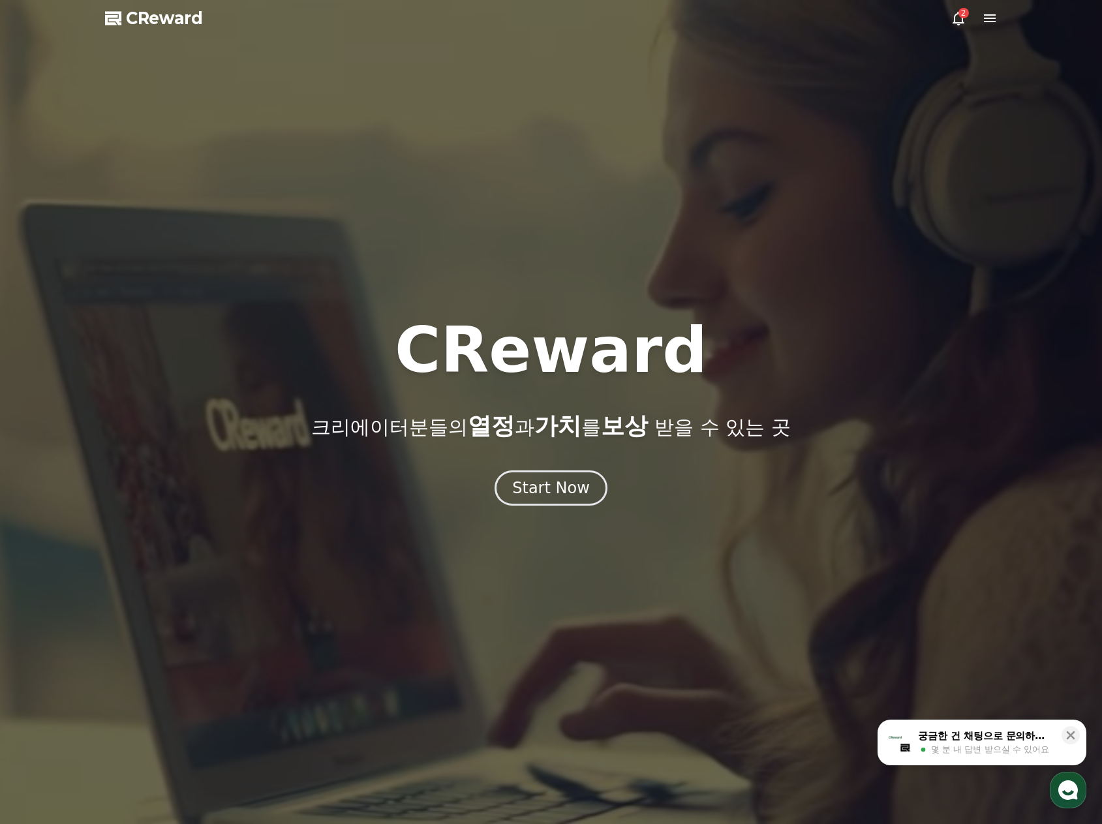
click at [992, 17] on icon at bounding box center [990, 18] width 16 height 16
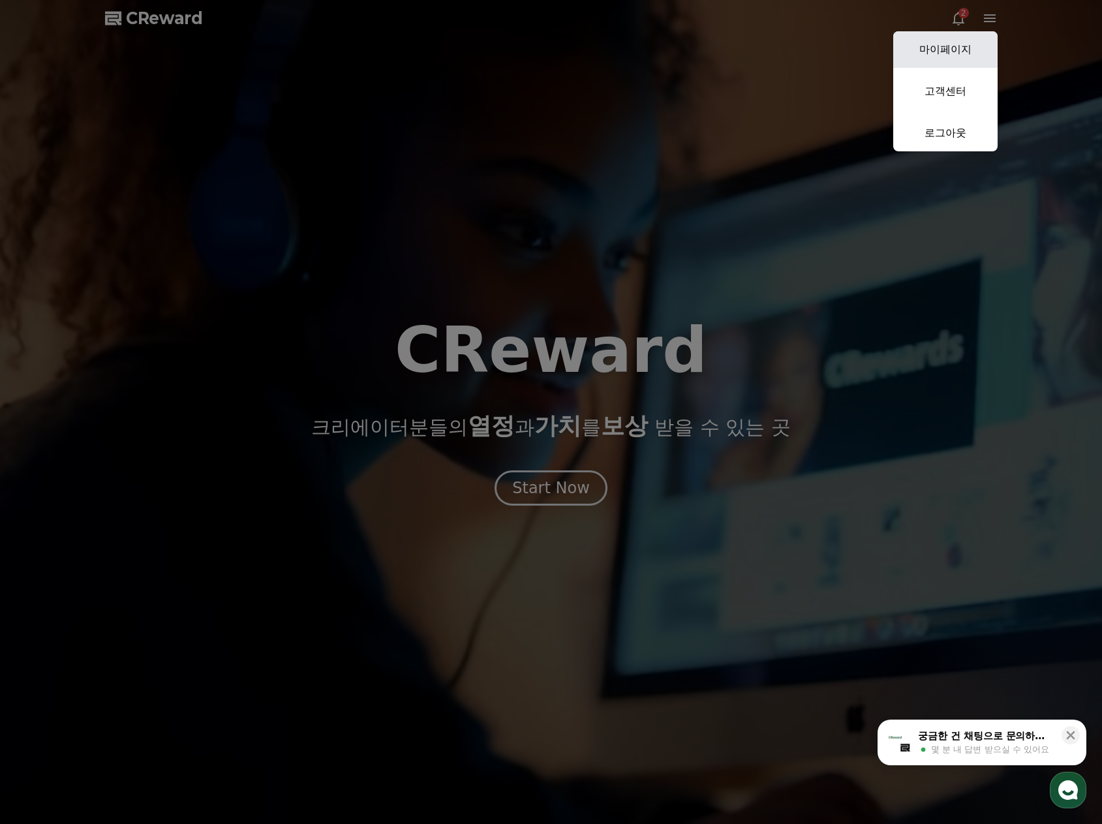
click at [971, 39] on link "마이페이지" at bounding box center [945, 49] width 104 height 37
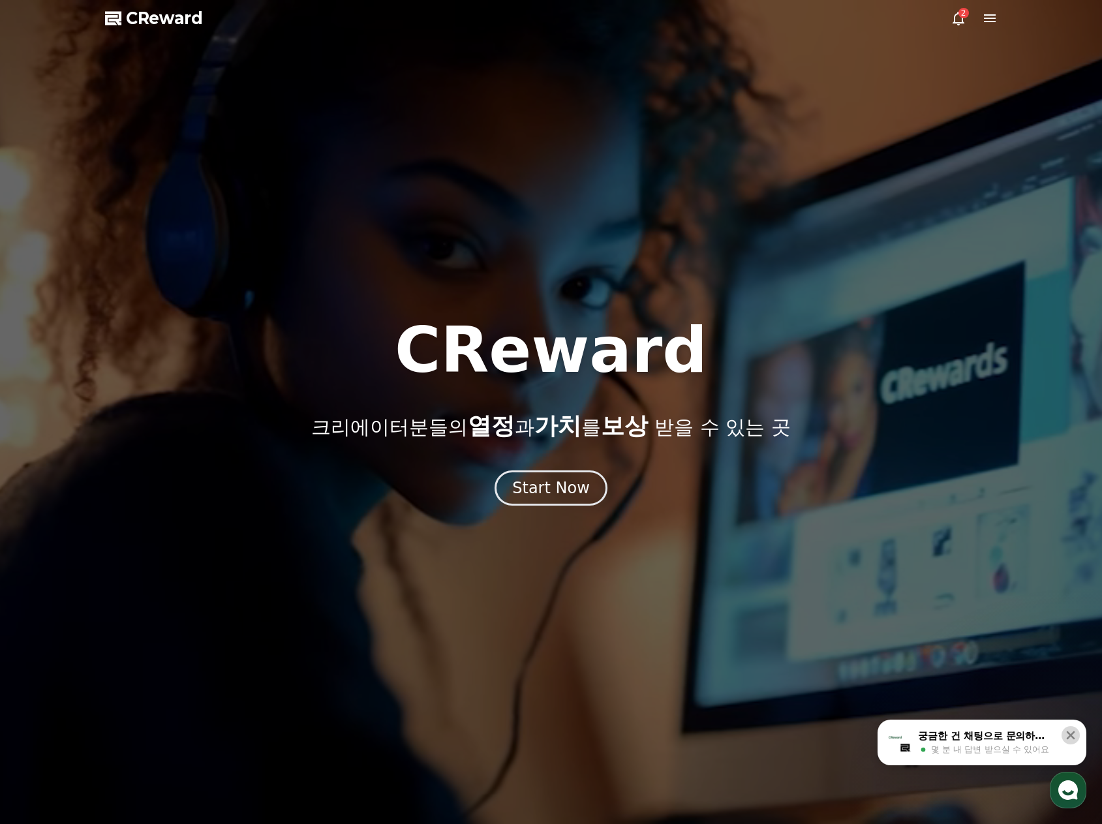
select select "**********"
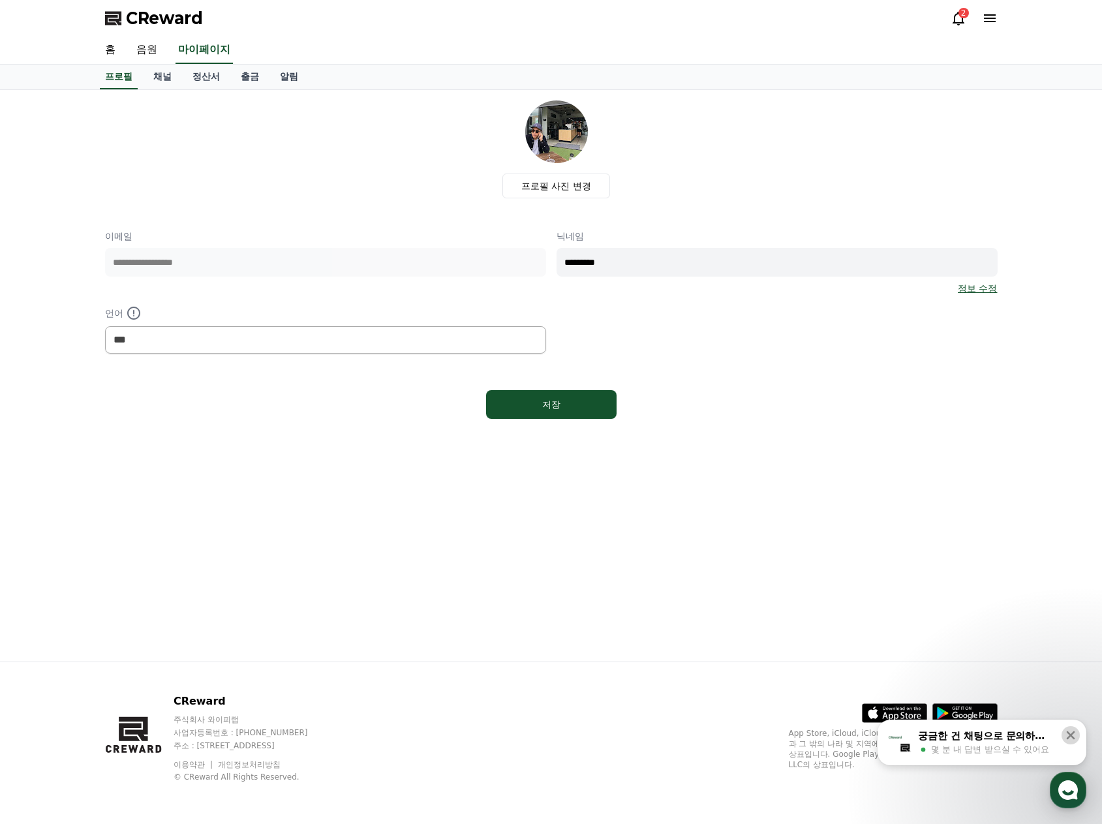
click at [1063, 734] on button at bounding box center [1070, 735] width 18 height 18
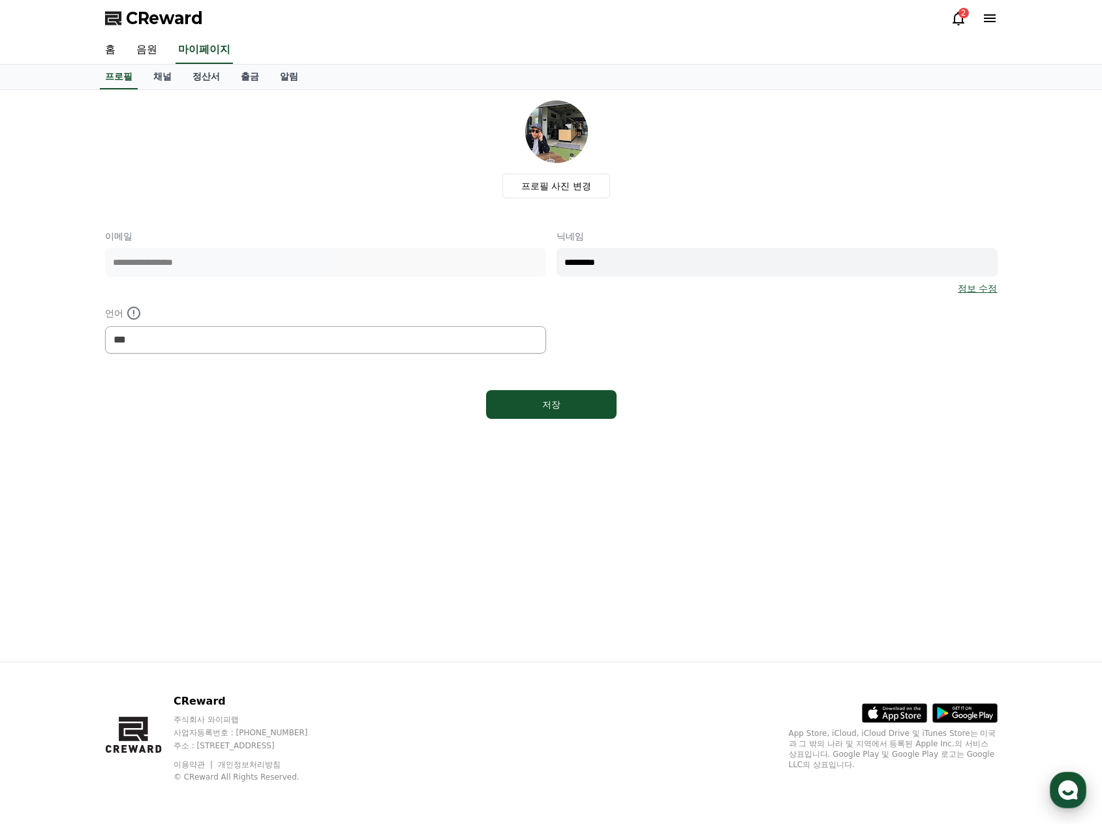
click at [1062, 776] on div "button" at bounding box center [1068, 790] width 37 height 37
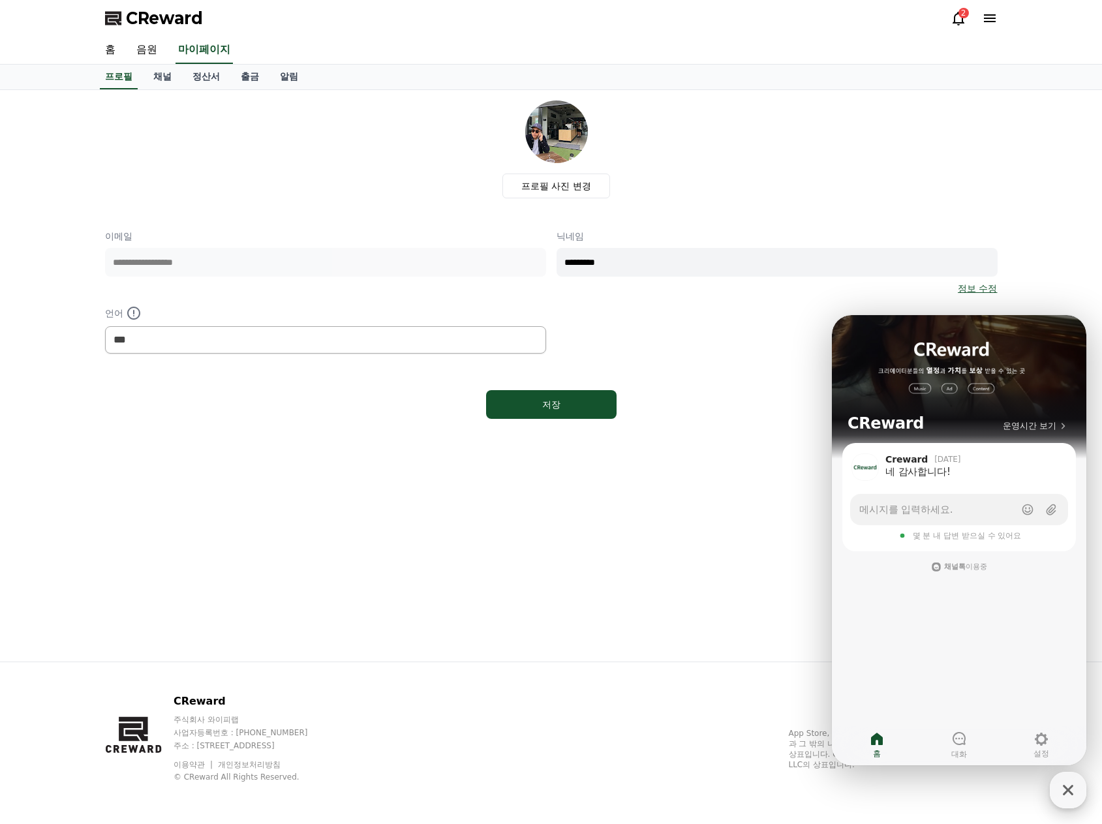
click at [1068, 800] on icon "button" at bounding box center [1067, 789] width 23 height 23
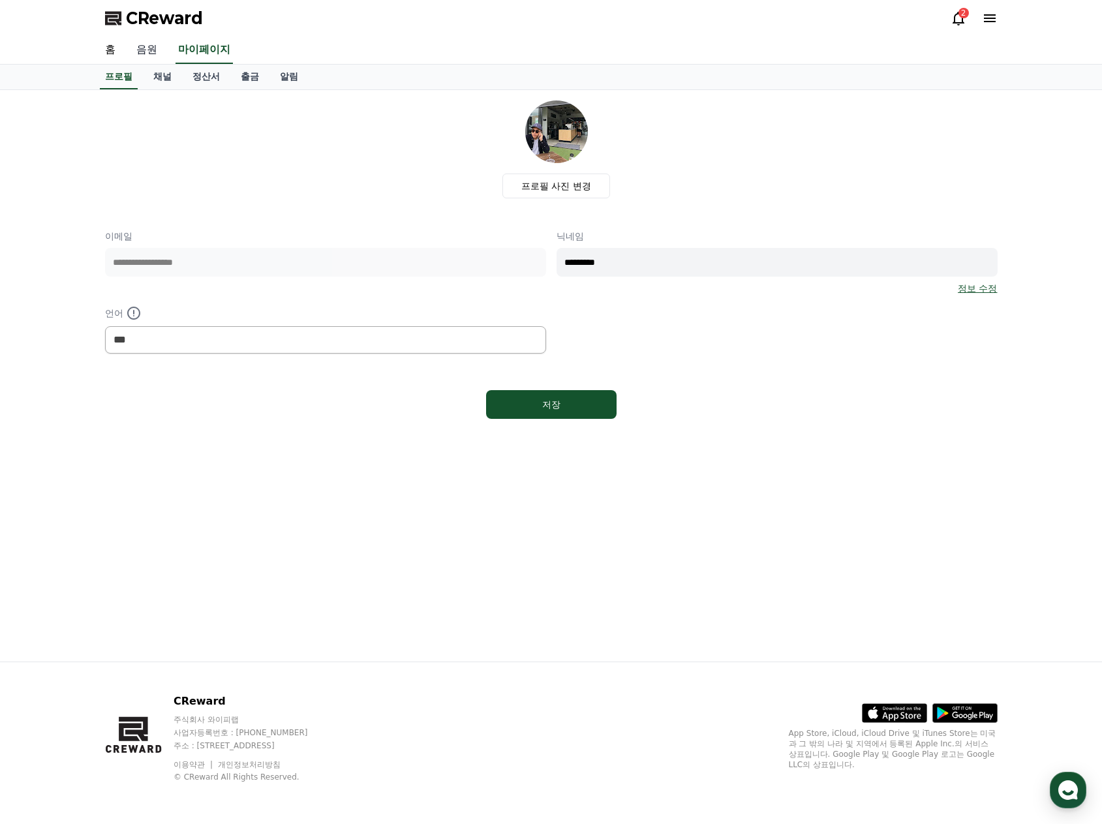
click at [152, 63] on link "음원" at bounding box center [147, 50] width 42 height 27
click at [152, 54] on link "음원" at bounding box center [147, 50] width 26 height 27
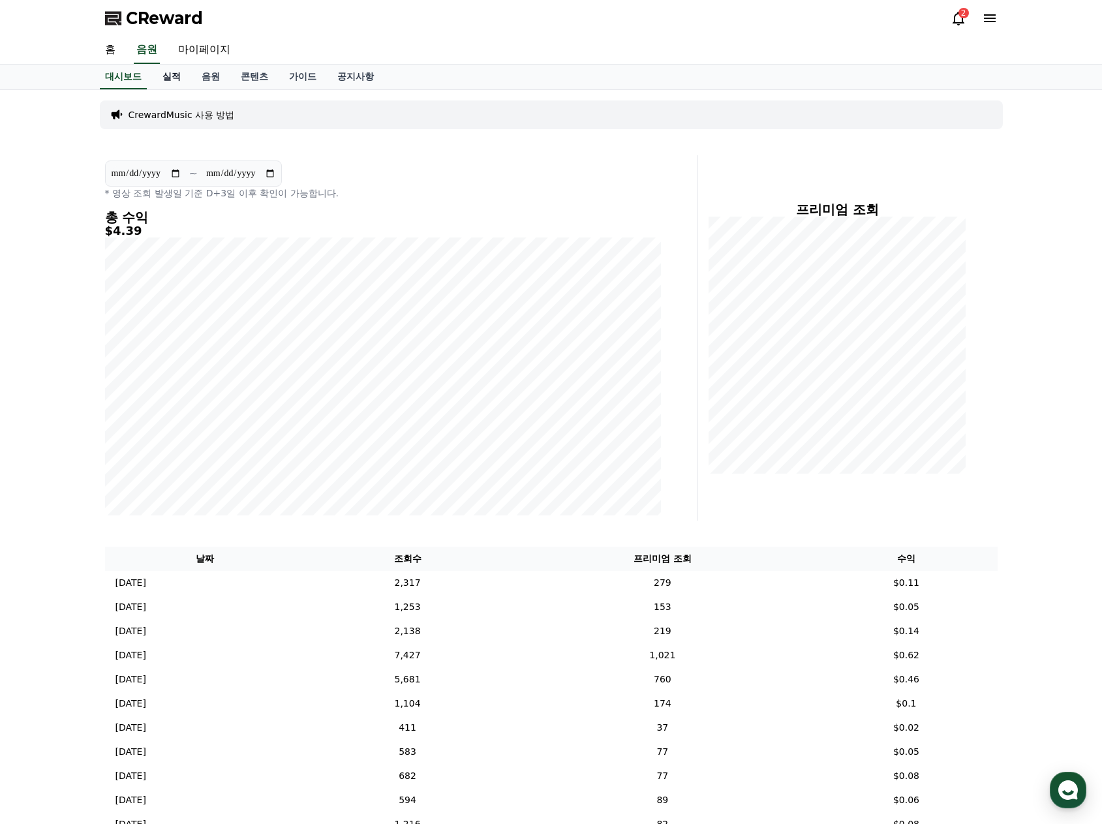
click at [175, 74] on link "실적" at bounding box center [171, 77] width 39 height 25
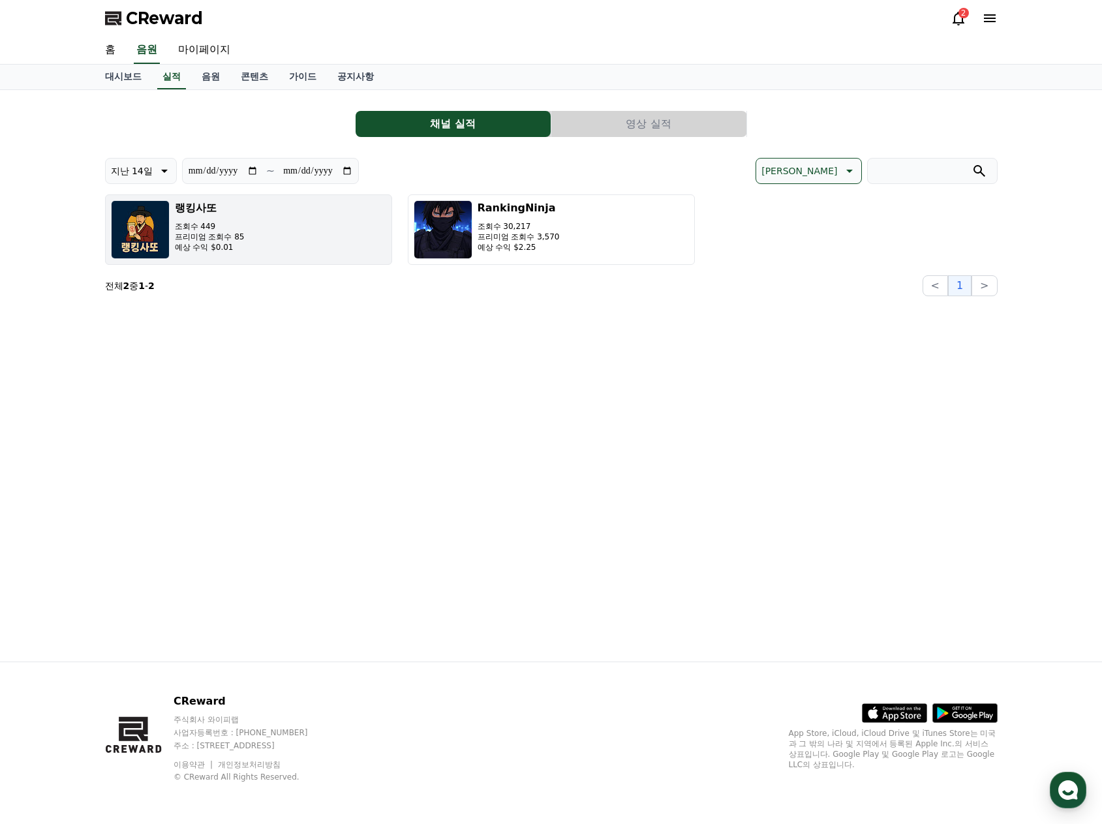
click at [254, 233] on button "랭킹사또 조회수 449 프리미엄 조회수 85 예상 수익 $0.01" at bounding box center [248, 229] width 287 height 70
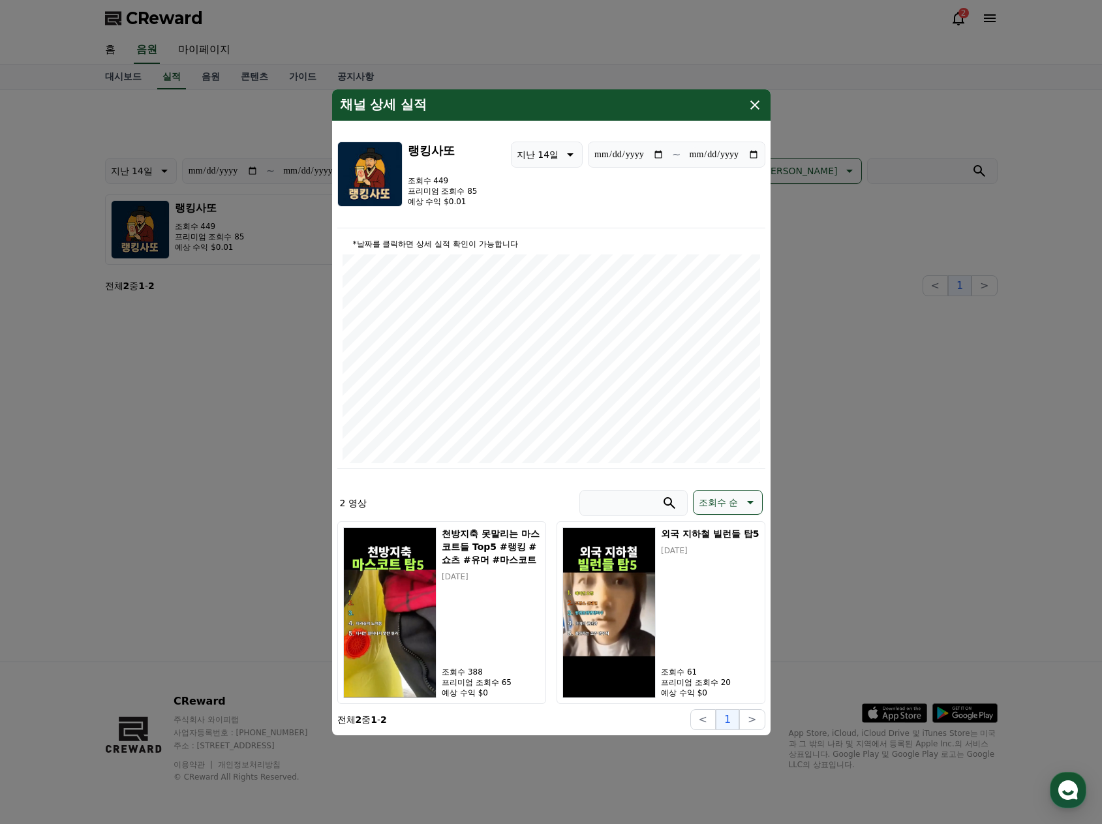
click at [758, 105] on icon "modal" at bounding box center [755, 105] width 16 height 16
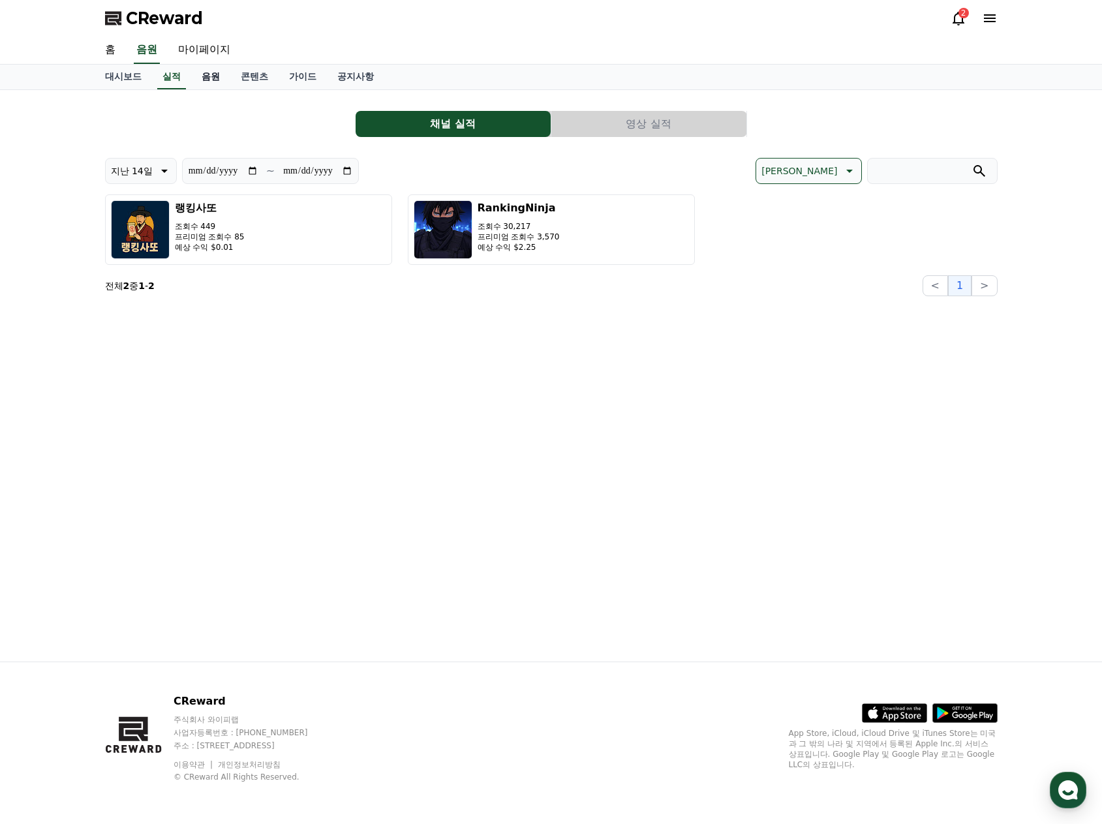
click at [214, 72] on link "음원" at bounding box center [210, 77] width 39 height 25
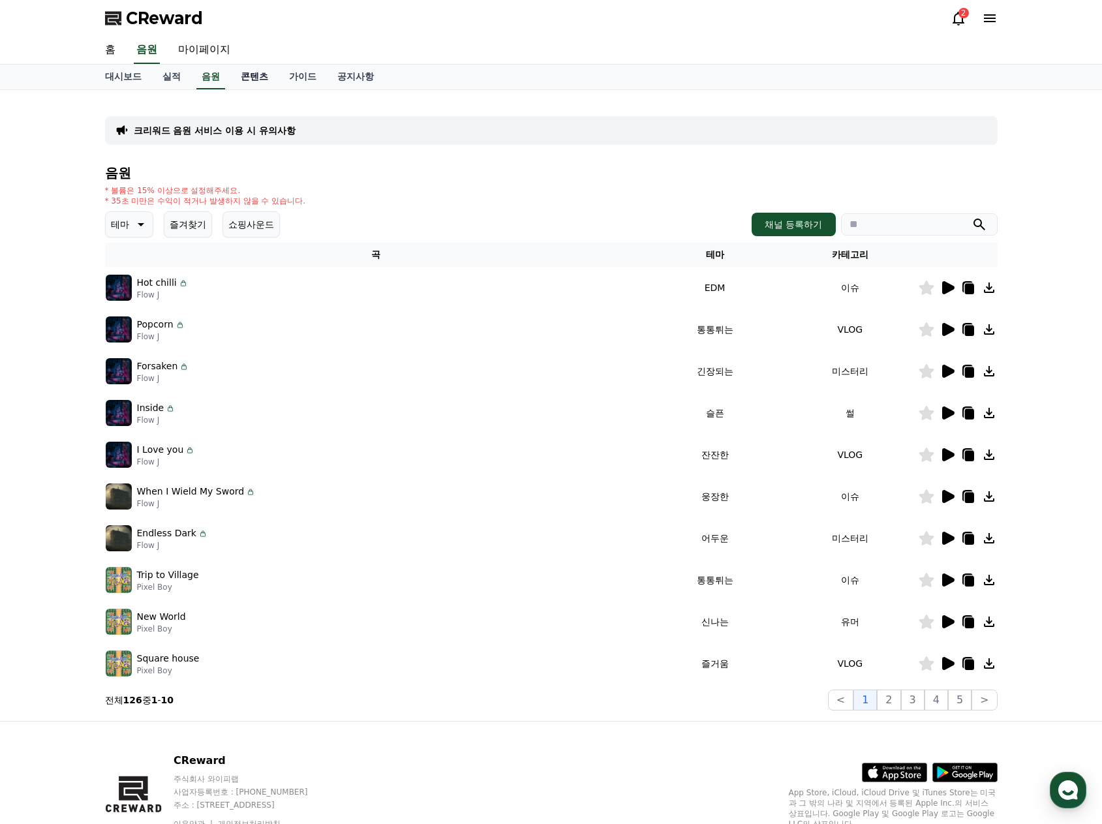
click at [250, 83] on link "콘텐츠" at bounding box center [254, 77] width 48 height 25
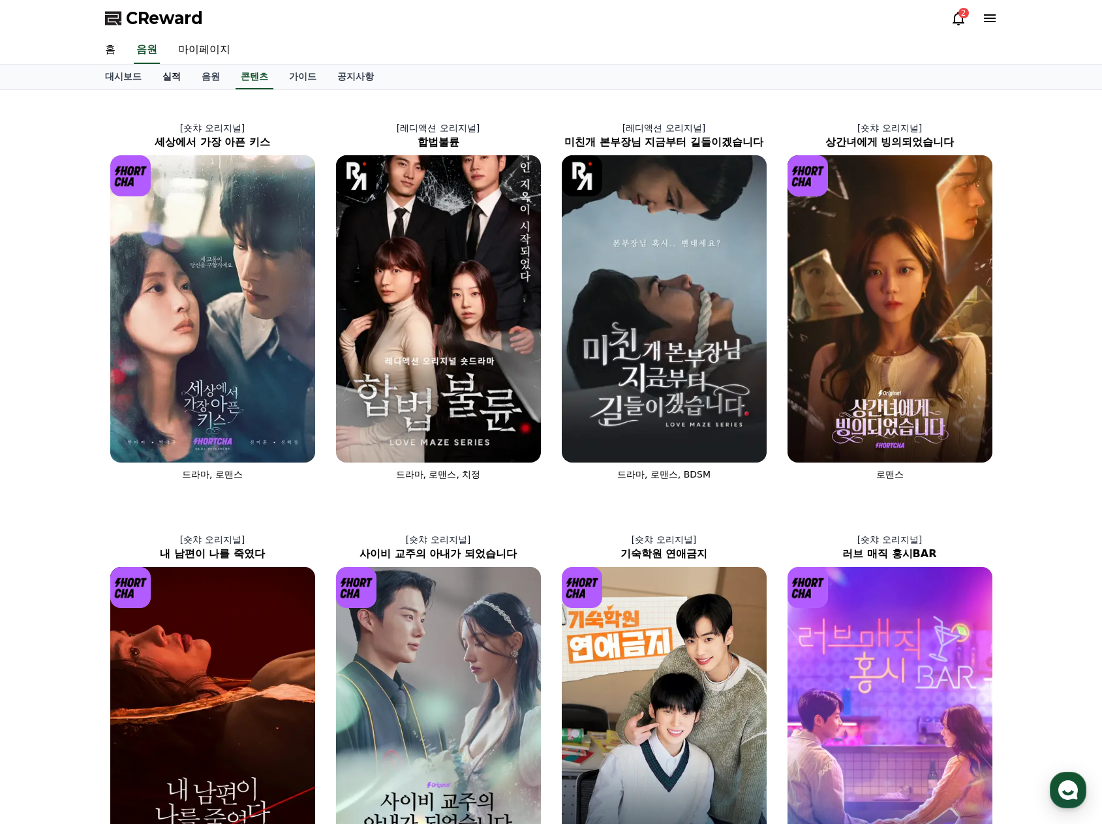
click at [177, 78] on link "실적" at bounding box center [171, 77] width 39 height 25
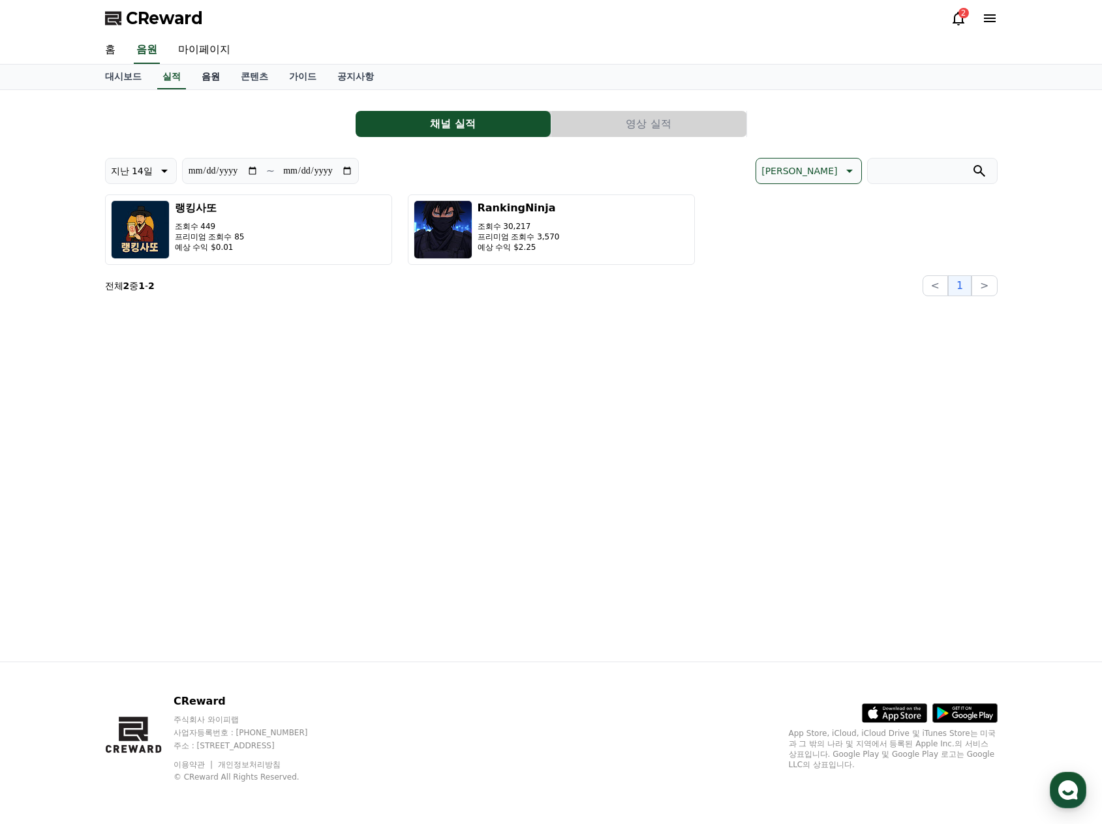
click at [215, 80] on link "음원" at bounding box center [210, 77] width 39 height 25
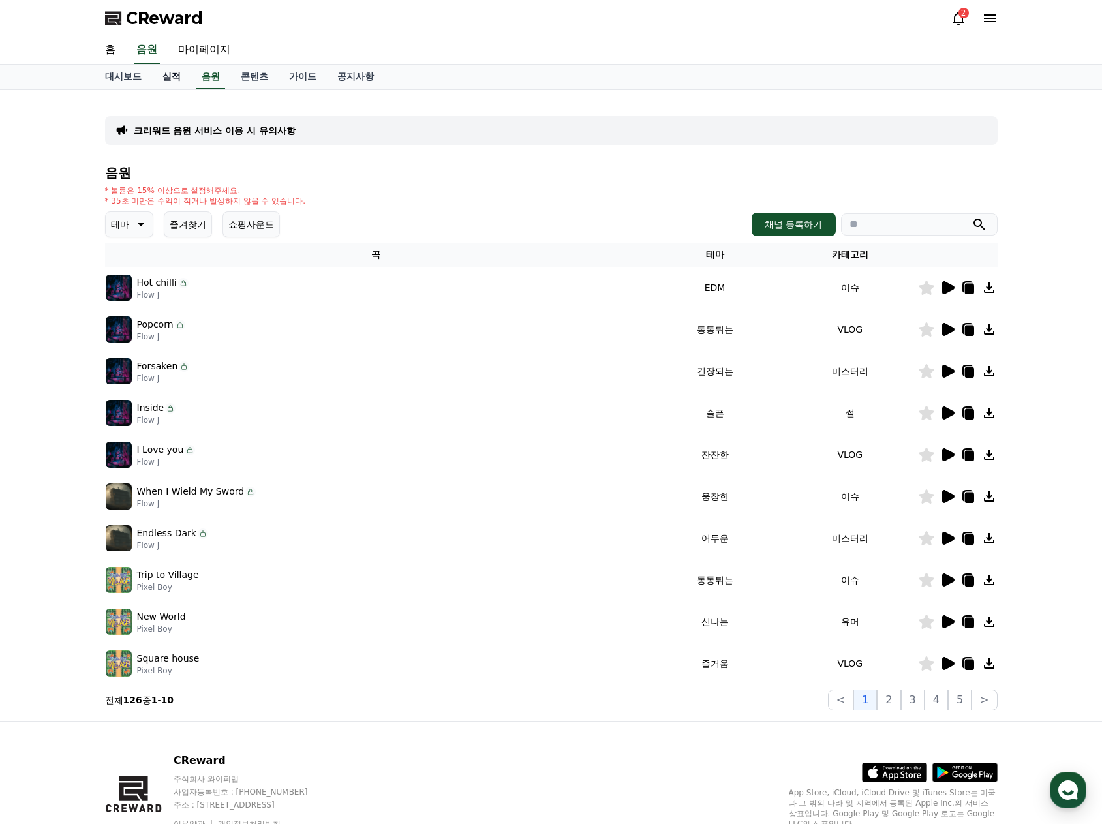
click at [167, 79] on link "실적" at bounding box center [171, 77] width 39 height 25
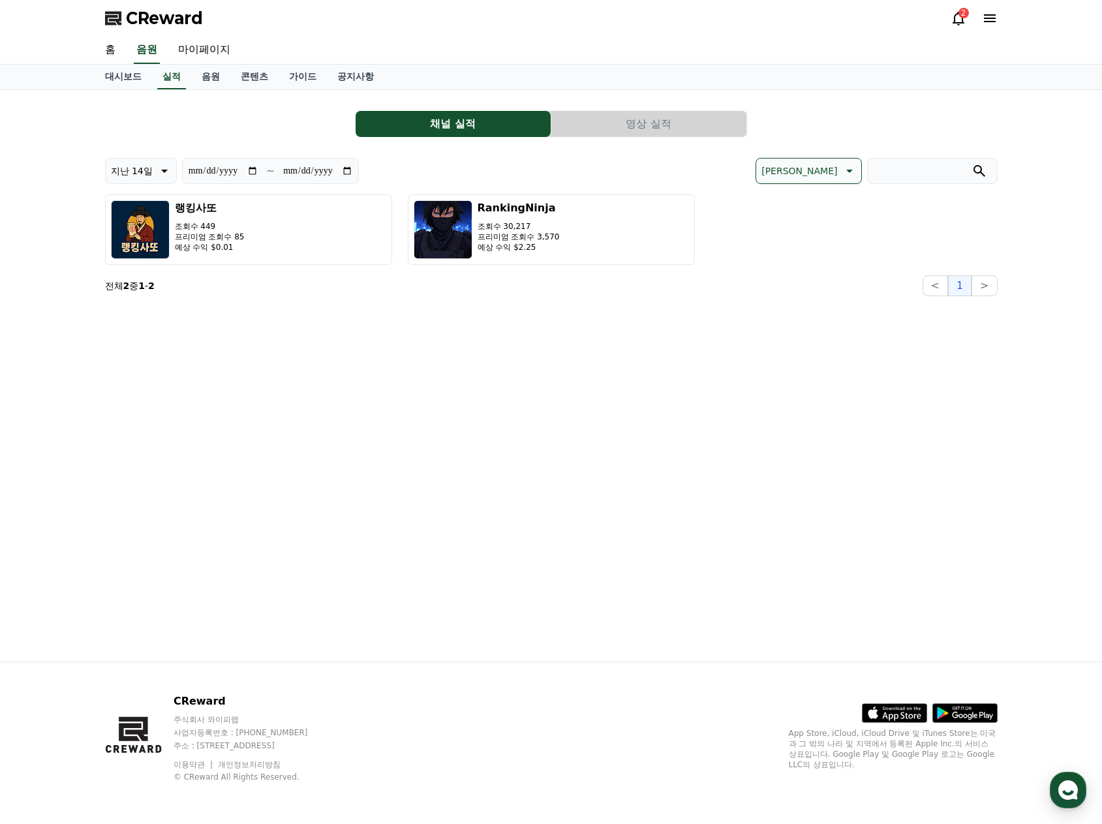
click at [275, 171] on p "~" at bounding box center [270, 171] width 8 height 16
click at [258, 172] on input "**********" at bounding box center [223, 171] width 70 height 14
click at [160, 168] on icon at bounding box center [163, 171] width 16 height 16
click at [146, 333] on button "지난 90일" at bounding box center [132, 340] width 52 height 29
type input "**********"
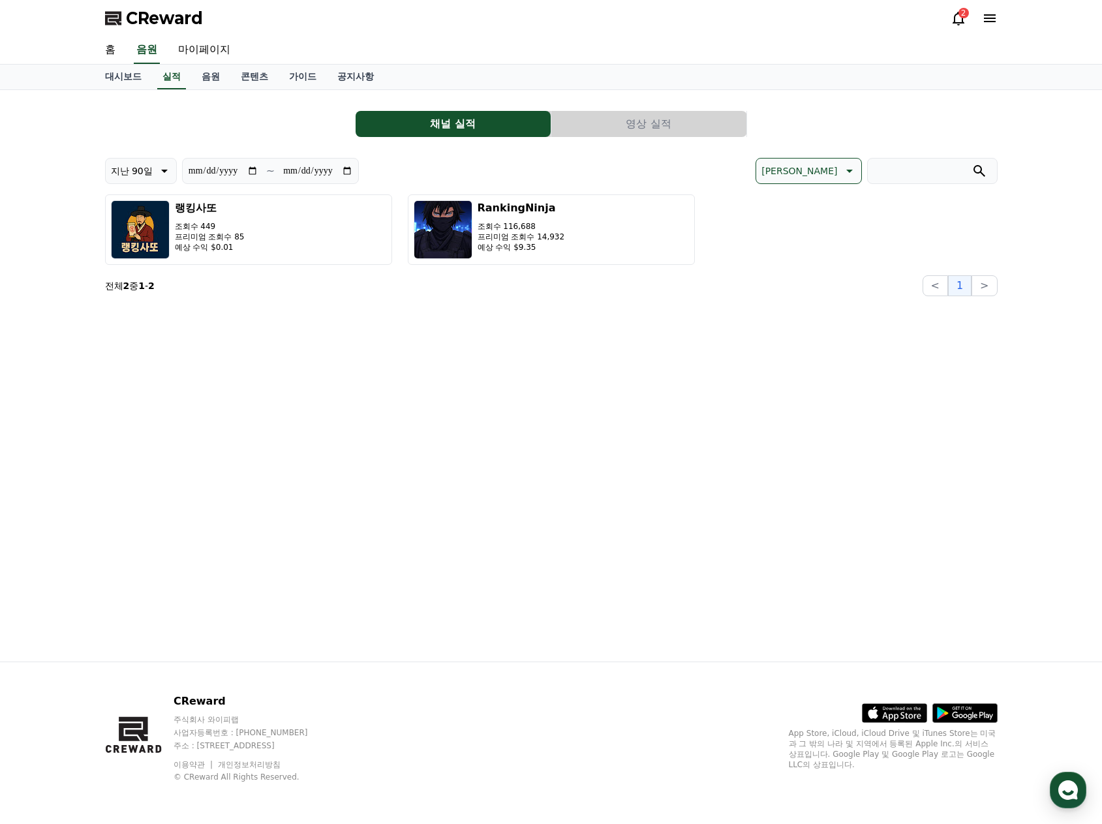
click at [534, 427] on div "**********" at bounding box center [551, 375] width 913 height 571
click at [616, 134] on button "영상 실적" at bounding box center [648, 124] width 195 height 26
